Goal: Check status: Check status

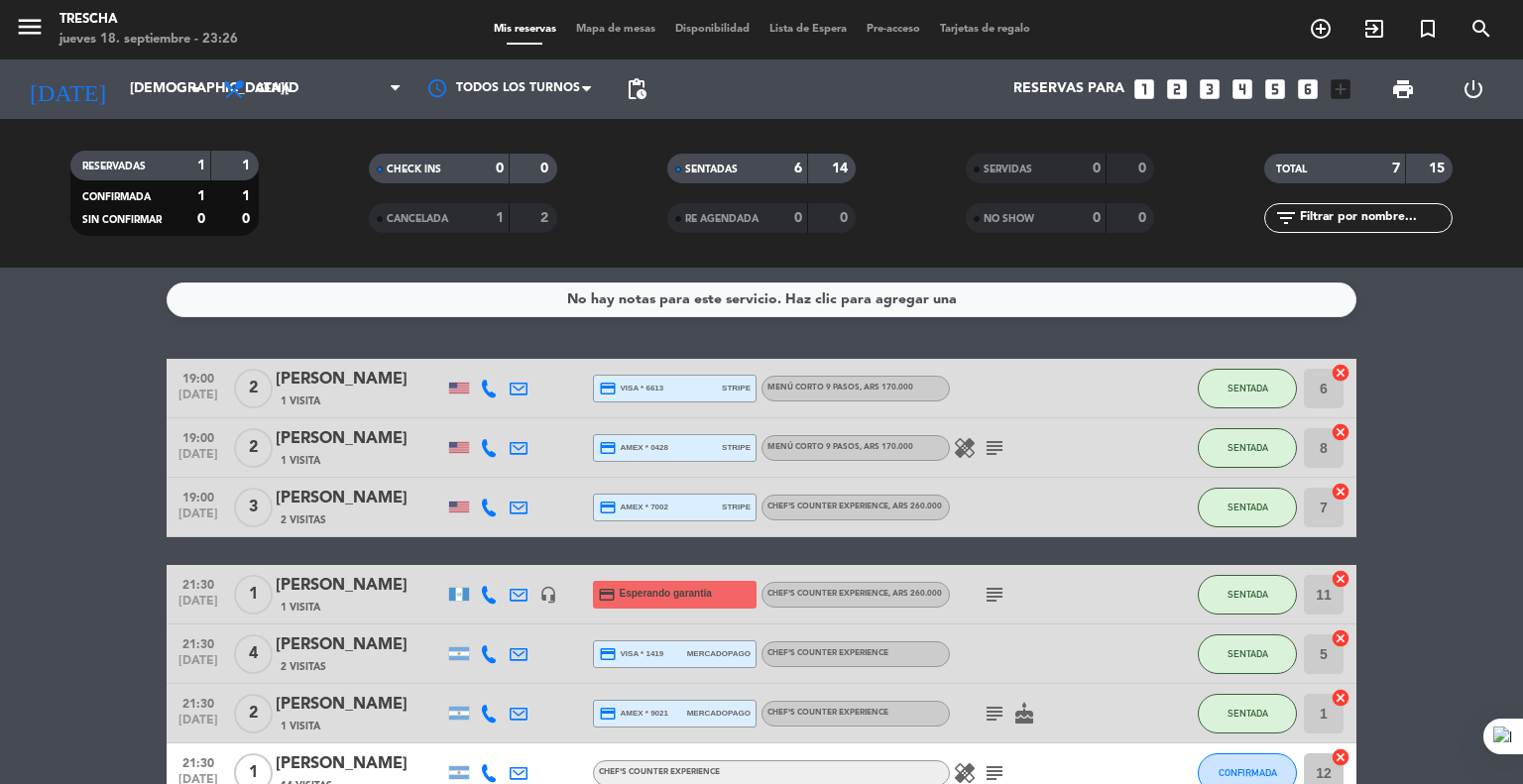
click at [96, 536] on bookings-row "19:00 [DATE] 2 [PERSON_NAME] 1 Visita credit_card visa * 6613 stripe Menú corto…" at bounding box center [762, 581] width 1523 height 444
click at [40, 582] on bookings-row "19:00 [DATE] 2 [PERSON_NAME] 1 Visita credit_card visa * 6613 stripe Menú corto…" at bounding box center [762, 581] width 1523 height 444
click at [97, 533] on bookings-row "19:00 [DATE] 2 [PERSON_NAME] 1 Visita credit_card visa * 6613 stripe Menú corto…" at bounding box center [762, 581] width 1523 height 444
click at [120, 79] on input "[DEMOGRAPHIC_DATA][DATE]" at bounding box center [214, 90] width 188 height 36
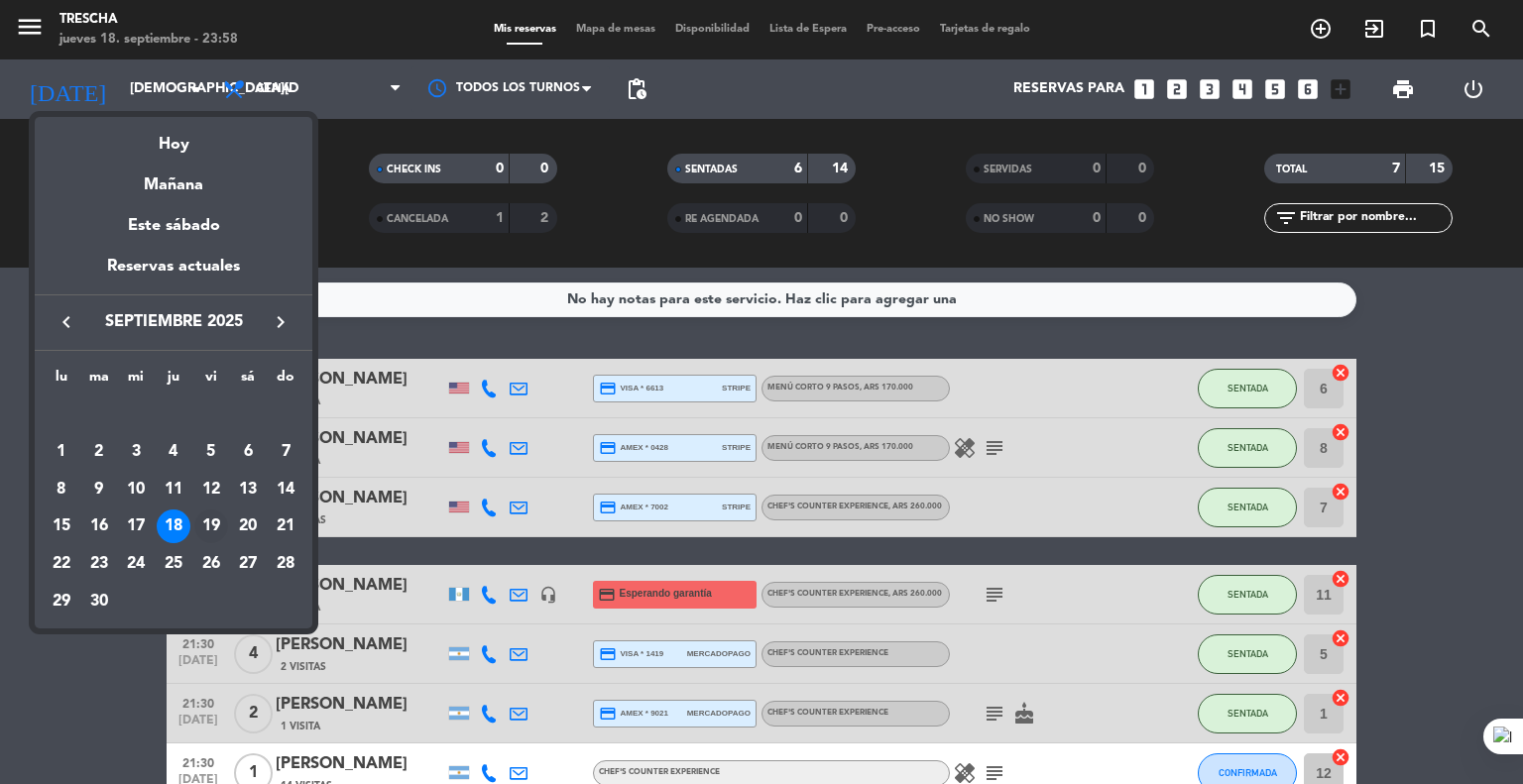
click at [210, 526] on div "19" at bounding box center [211, 526] width 34 height 34
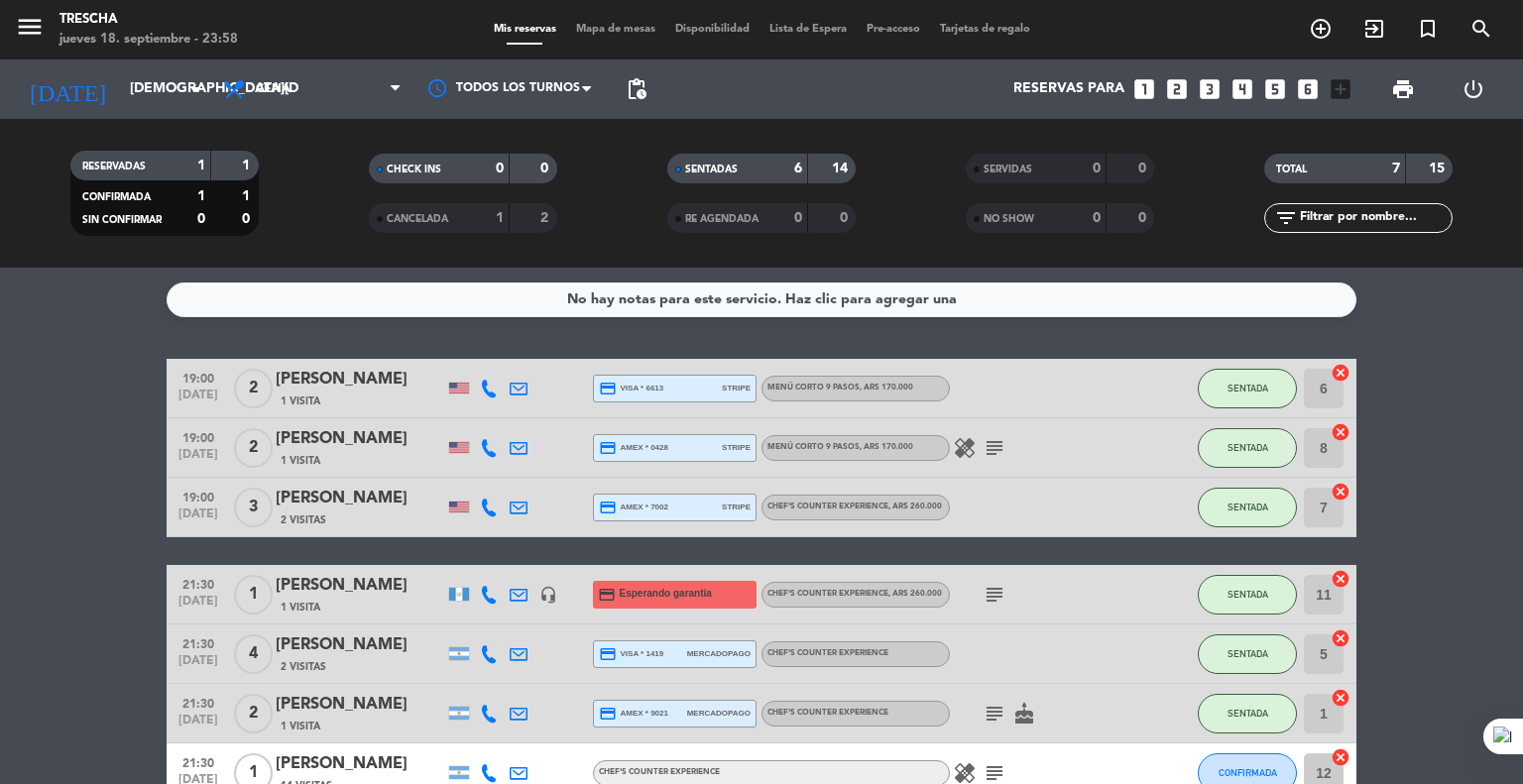
type input "[DATE]"
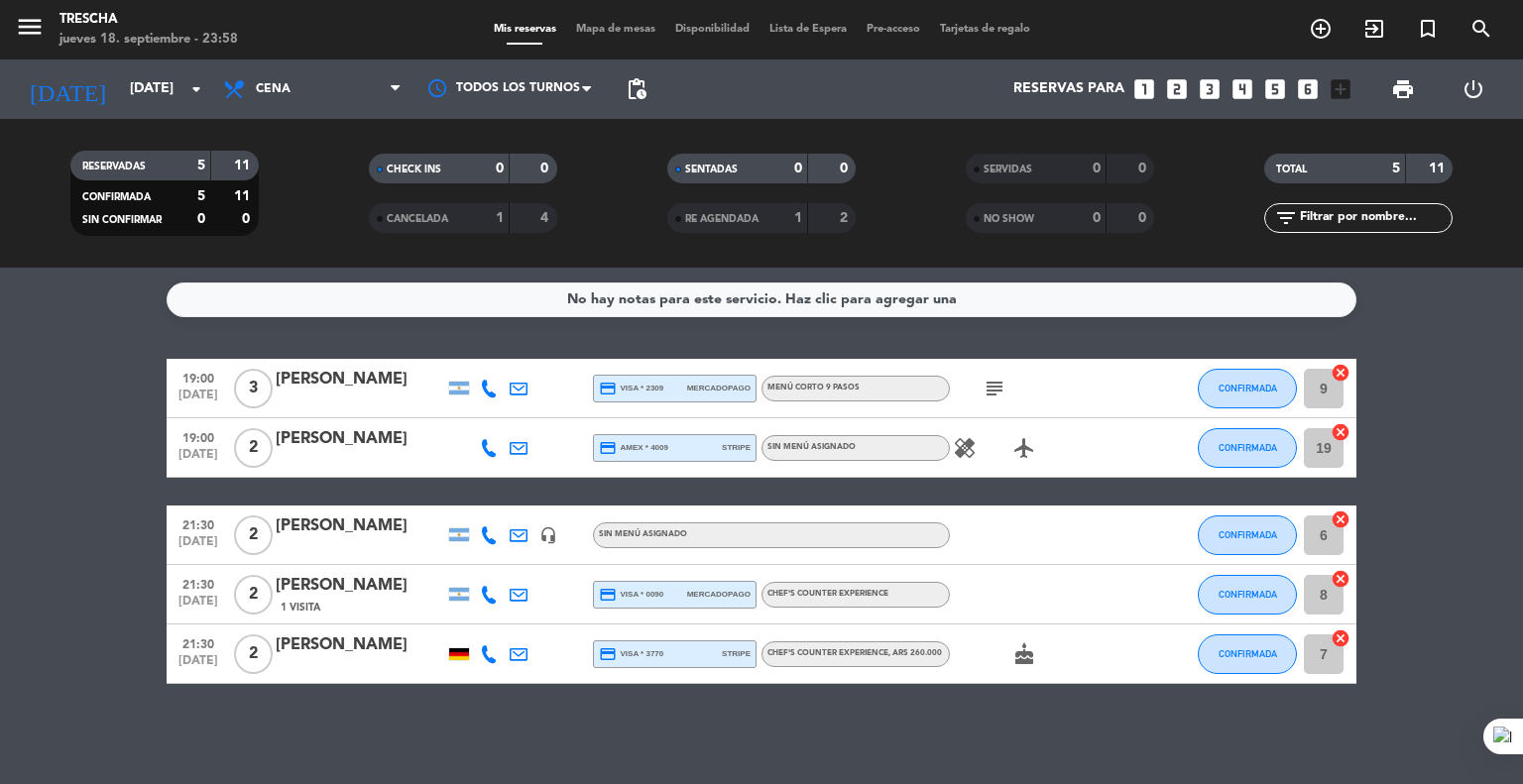
click at [989, 391] on icon "subject" at bounding box center [994, 388] width 24 height 24
click at [314, 447] on div "[PERSON_NAME]" at bounding box center [359, 439] width 168 height 26
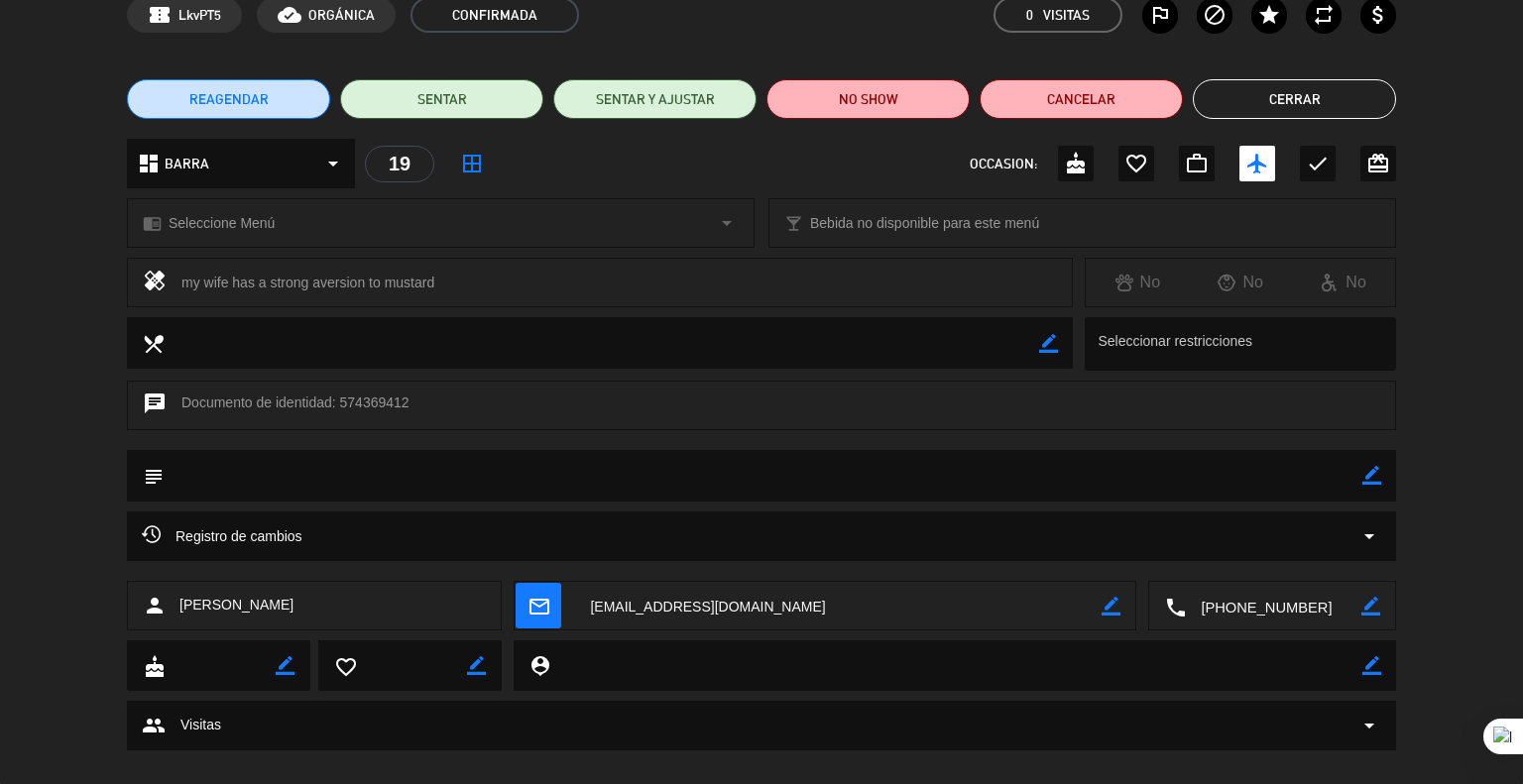
scroll to position [123, 0]
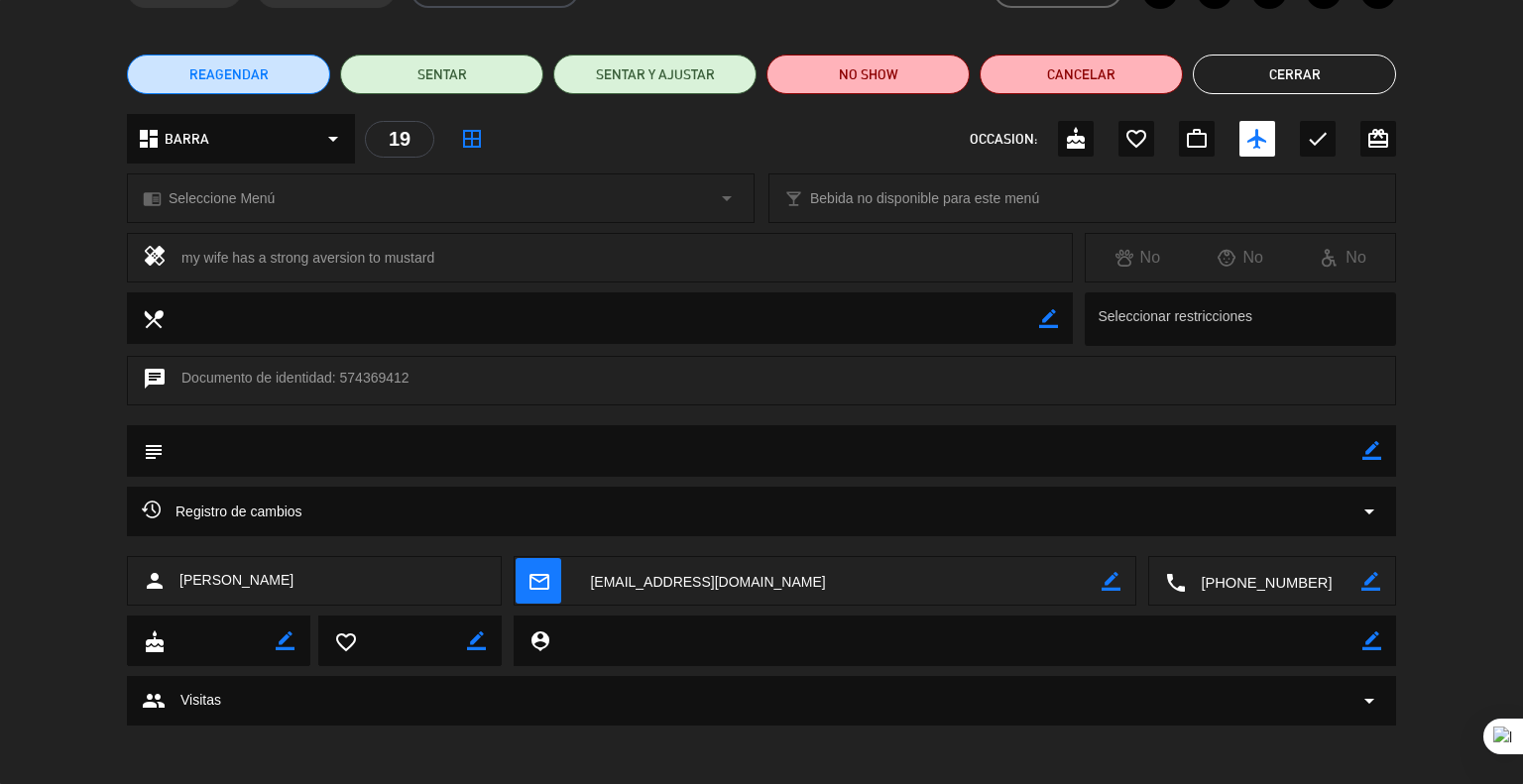
click at [1291, 75] on button "Cerrar" at bounding box center [1294, 75] width 203 height 40
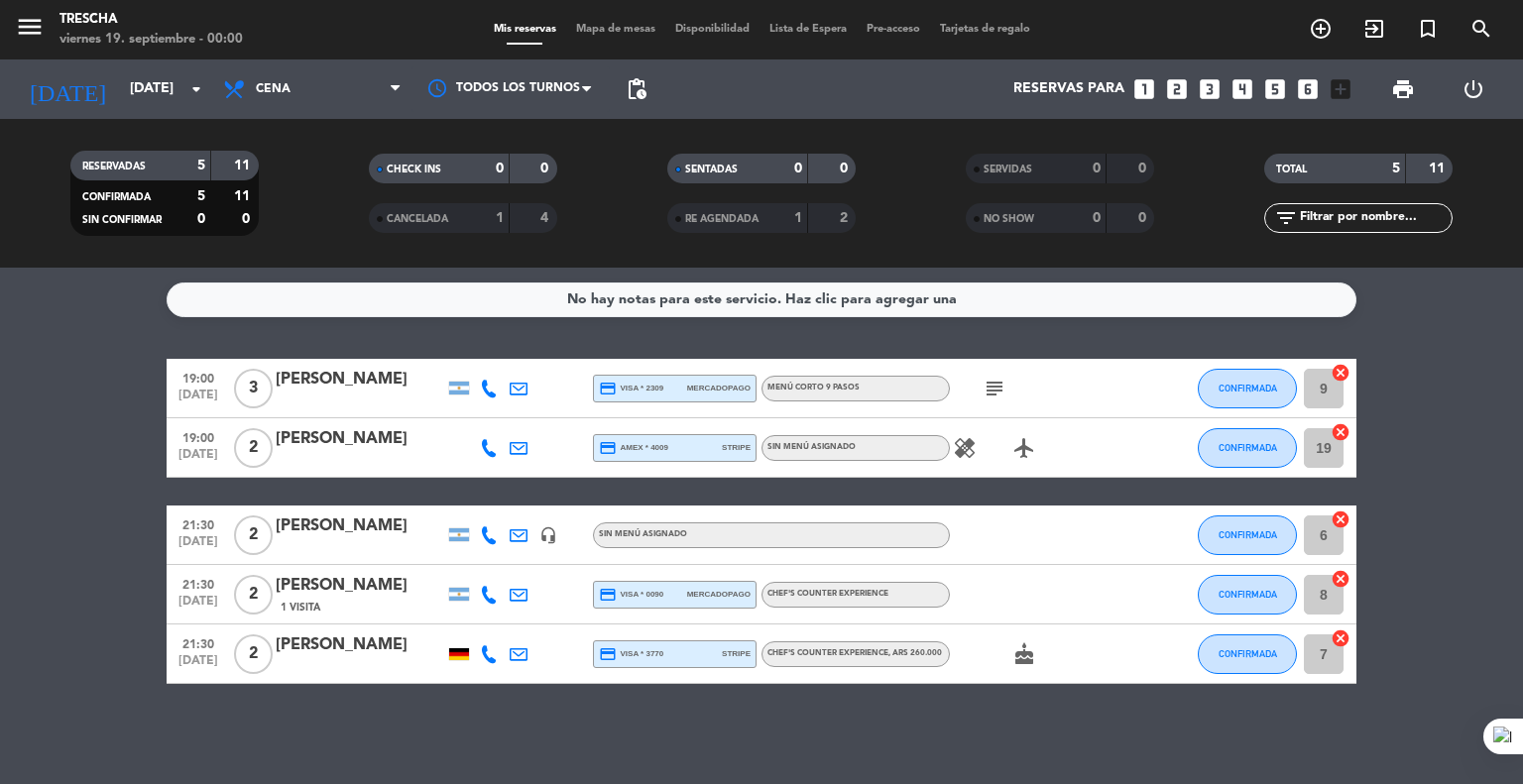
click at [959, 448] on icon "healing" at bounding box center [965, 448] width 24 height 24
click at [356, 538] on div "[PERSON_NAME]" at bounding box center [359, 526] width 168 height 26
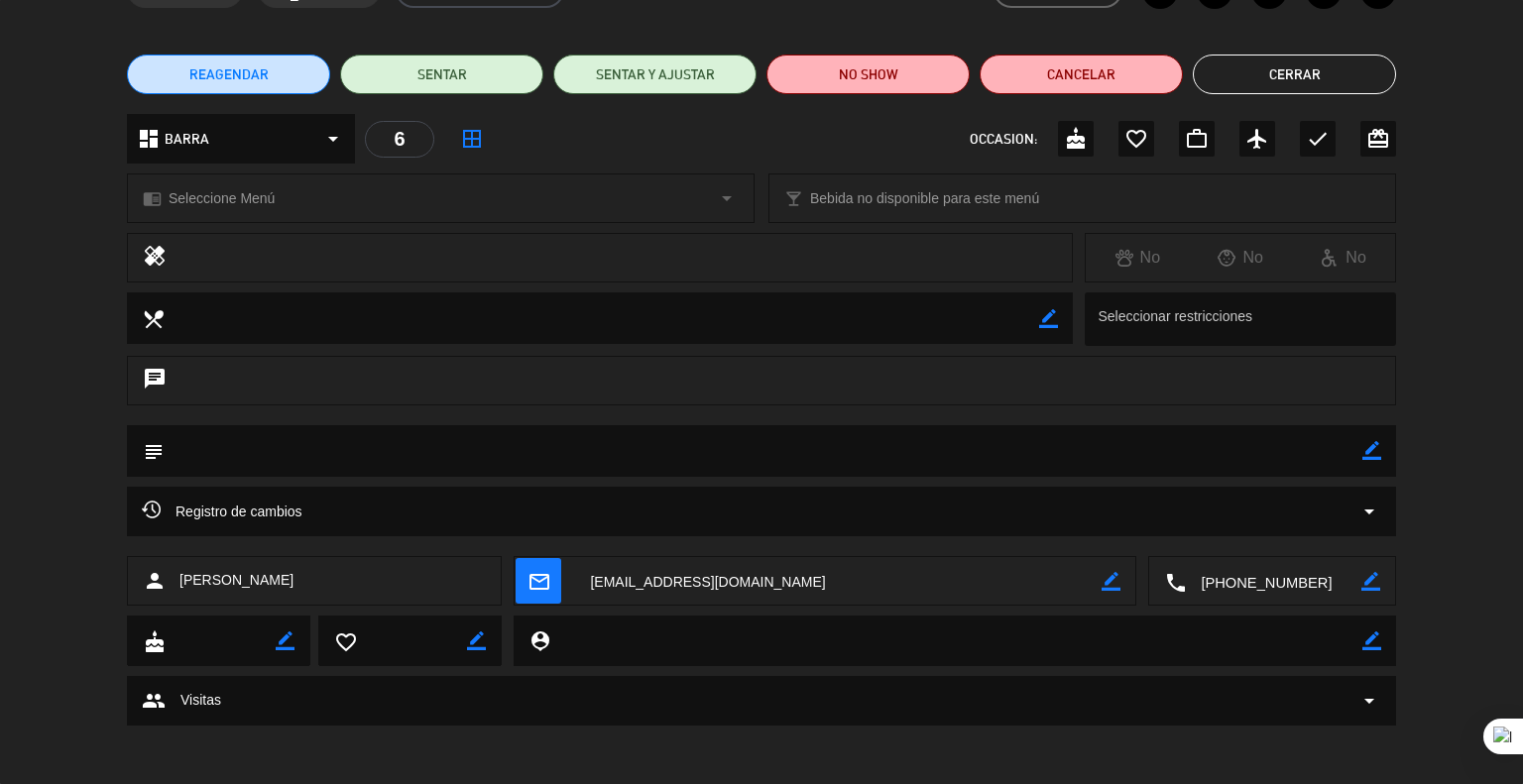
click at [1373, 700] on span "arrow_drop_down" at bounding box center [1369, 700] width 24 height 24
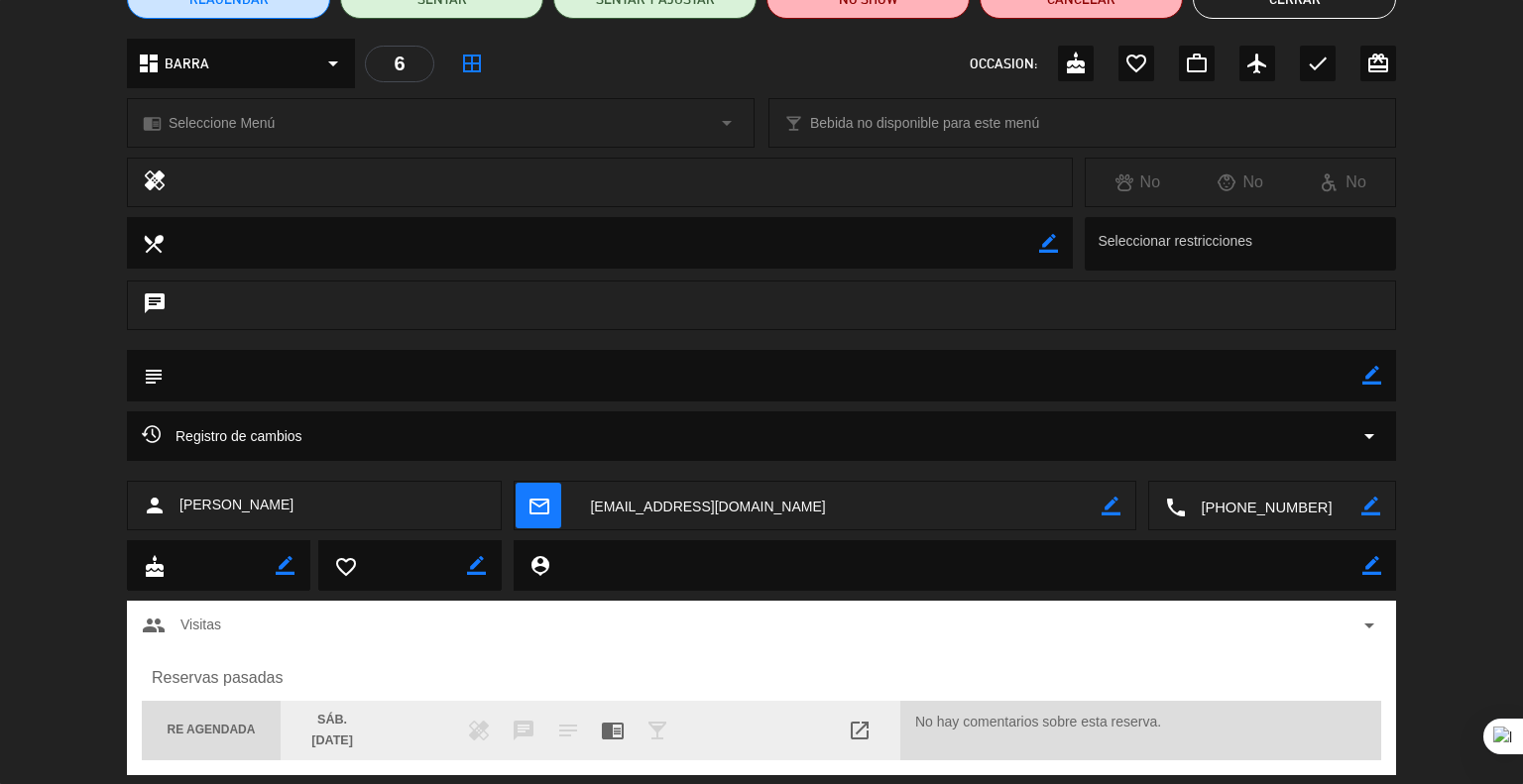
scroll to position [250, 0]
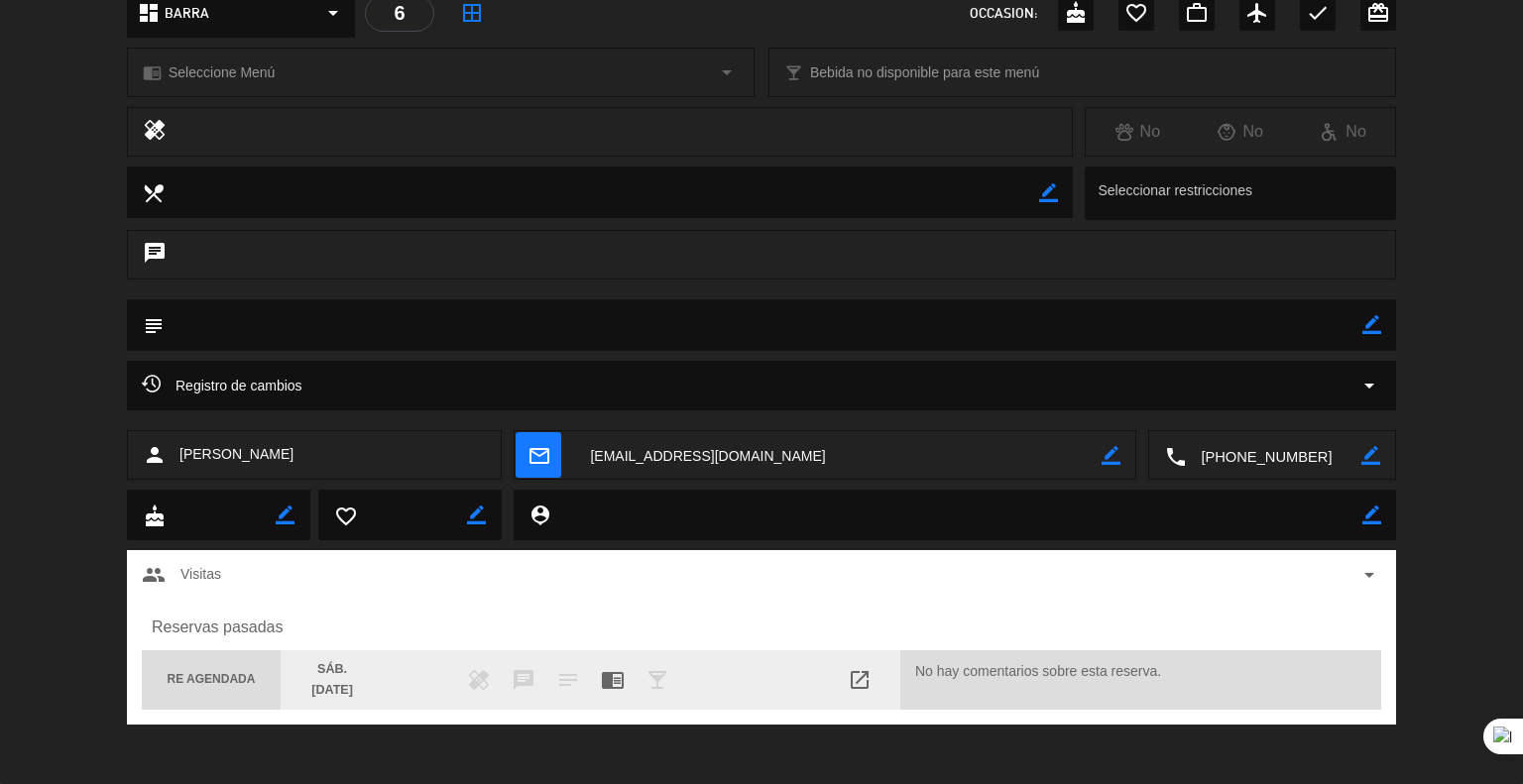
click at [1380, 580] on span "arrow_drop_down" at bounding box center [1369, 575] width 24 height 24
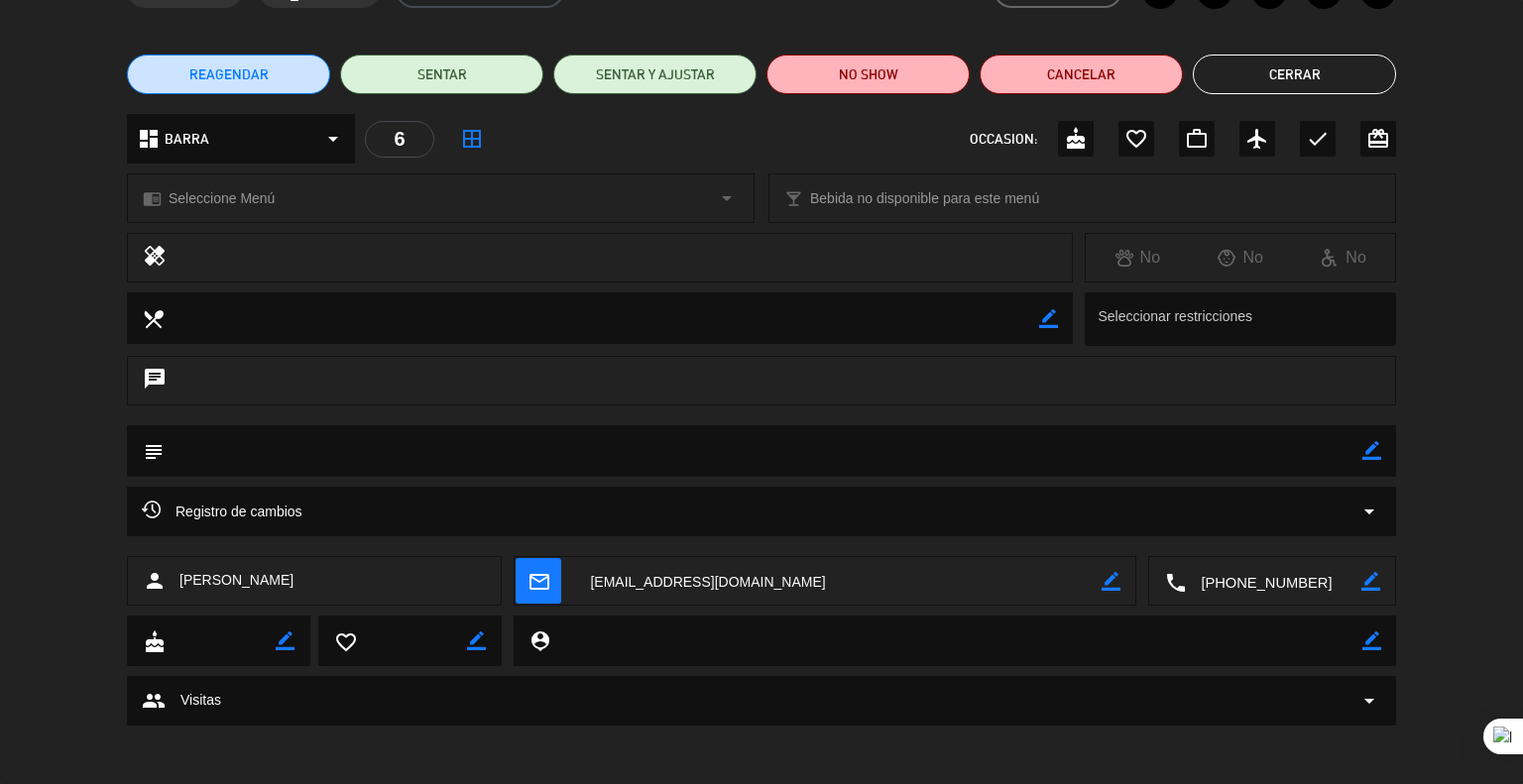
click at [1289, 71] on button "Cerrar" at bounding box center [1294, 75] width 203 height 40
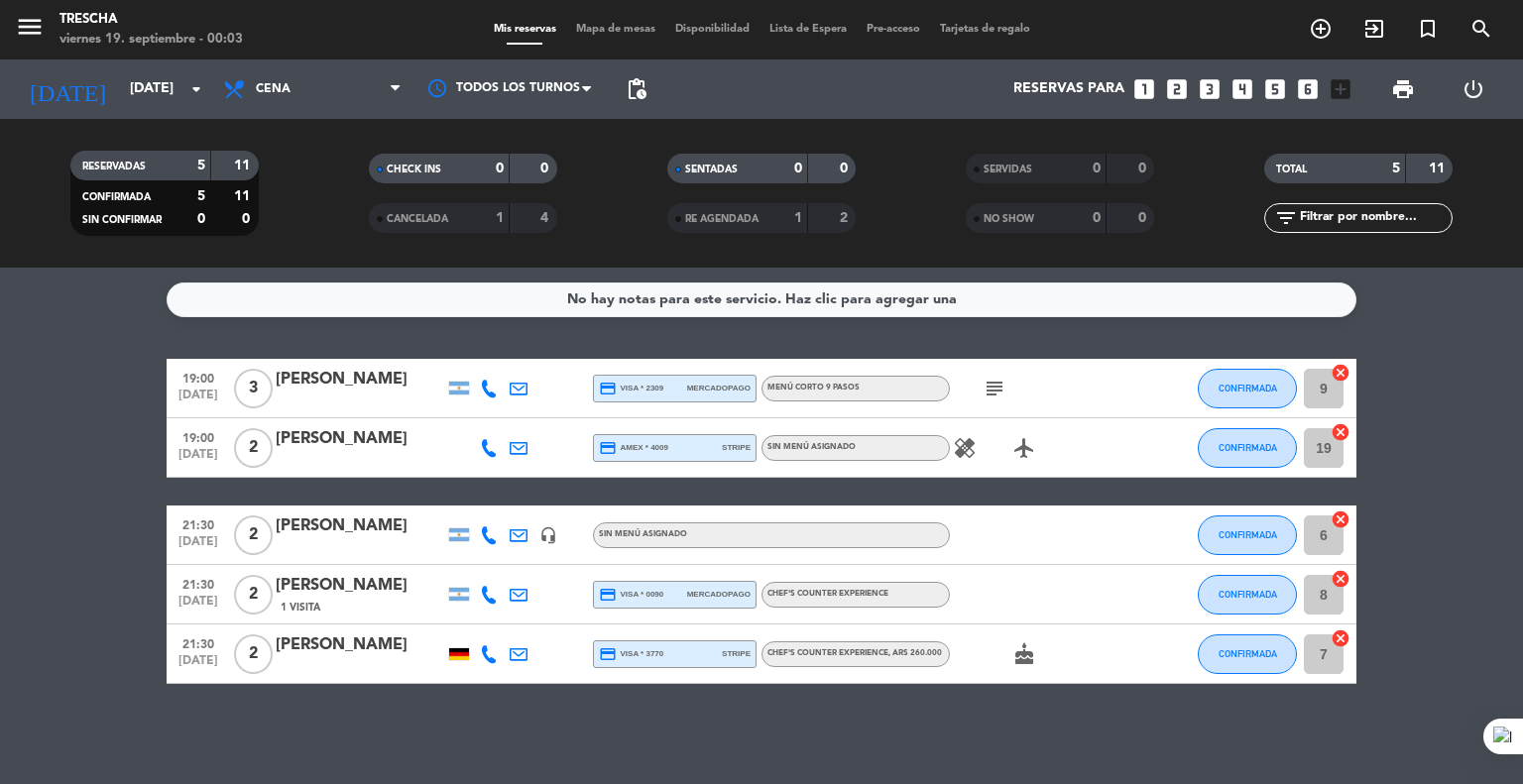
click at [483, 652] on icon at bounding box center [489, 654] width 18 height 18
click at [7, 385] on bookings-row "19:00 [DATE] 3 [PERSON_NAME] credit_card visa * 2309 mercadopago Menú corto 9 p…" at bounding box center [762, 521] width 1523 height 325
